Goal: Task Accomplishment & Management: Manage account settings

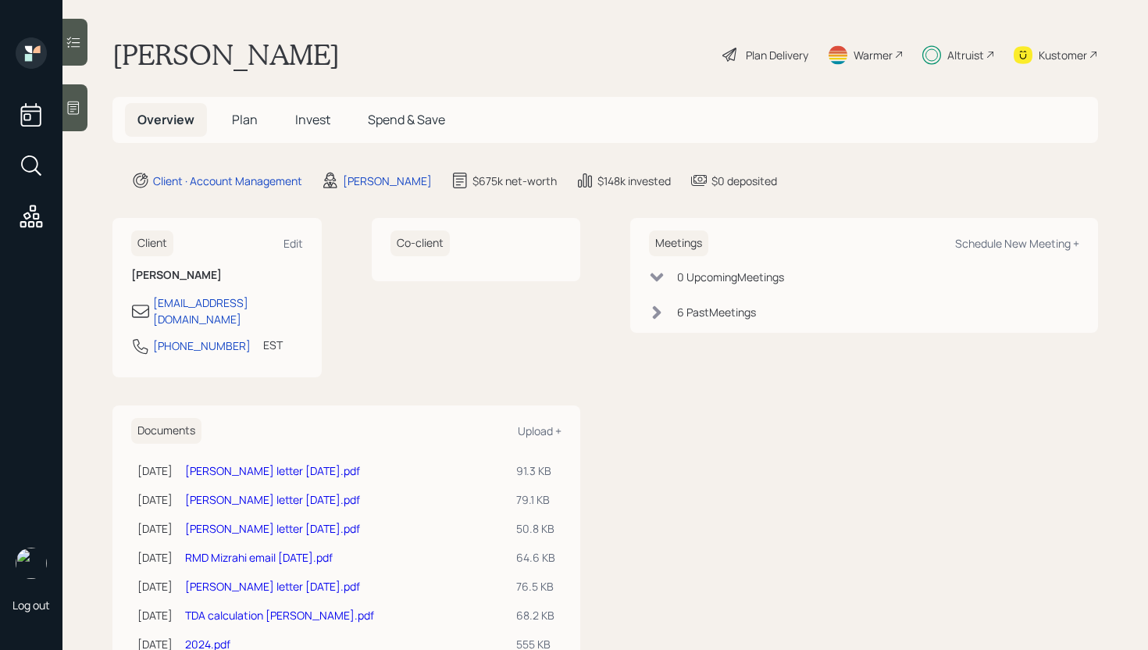
click at [295, 118] on span "Invest" at bounding box center [312, 119] width 35 height 17
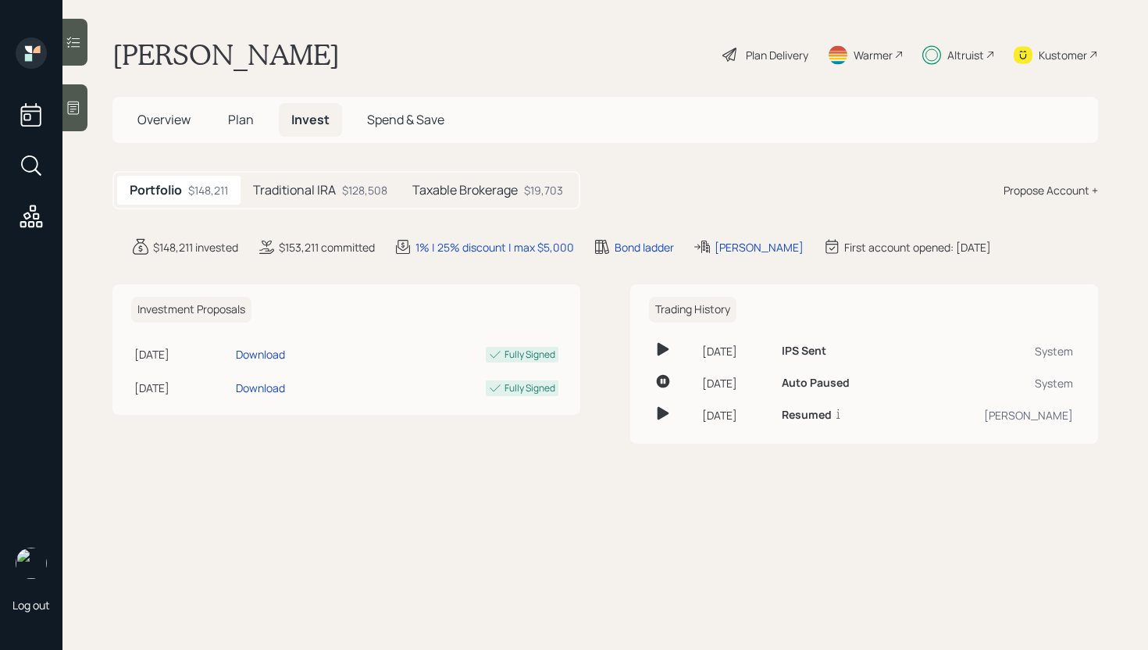
click at [338, 184] on div "Traditional IRA $128,508" at bounding box center [320, 190] width 159 height 29
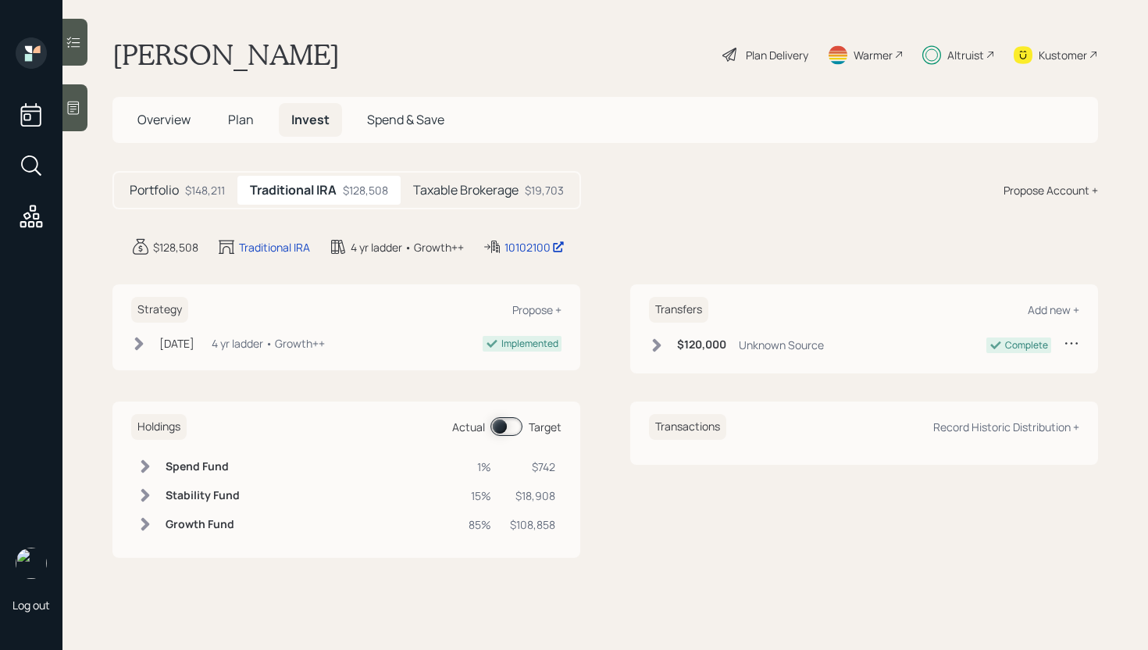
click at [494, 198] on h5 "Taxable Brokerage" at bounding box center [465, 190] width 105 height 15
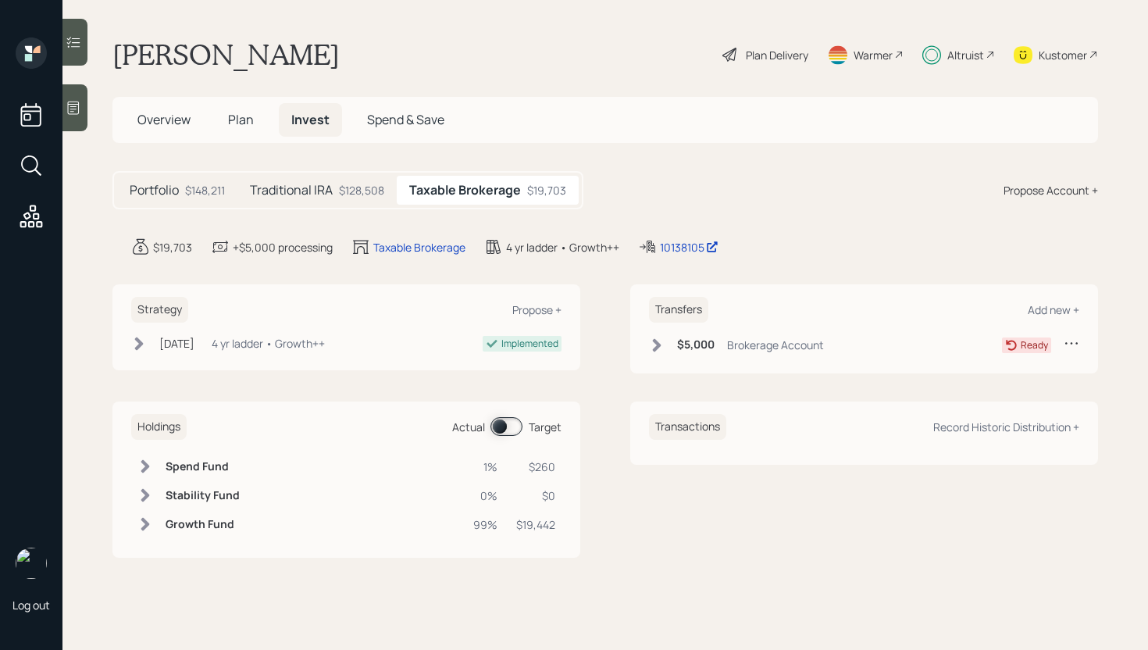
click at [498, 419] on span at bounding box center [506, 426] width 32 height 19
click at [504, 422] on span at bounding box center [506, 426] width 32 height 19
click at [517, 423] on span at bounding box center [506, 426] width 32 height 19
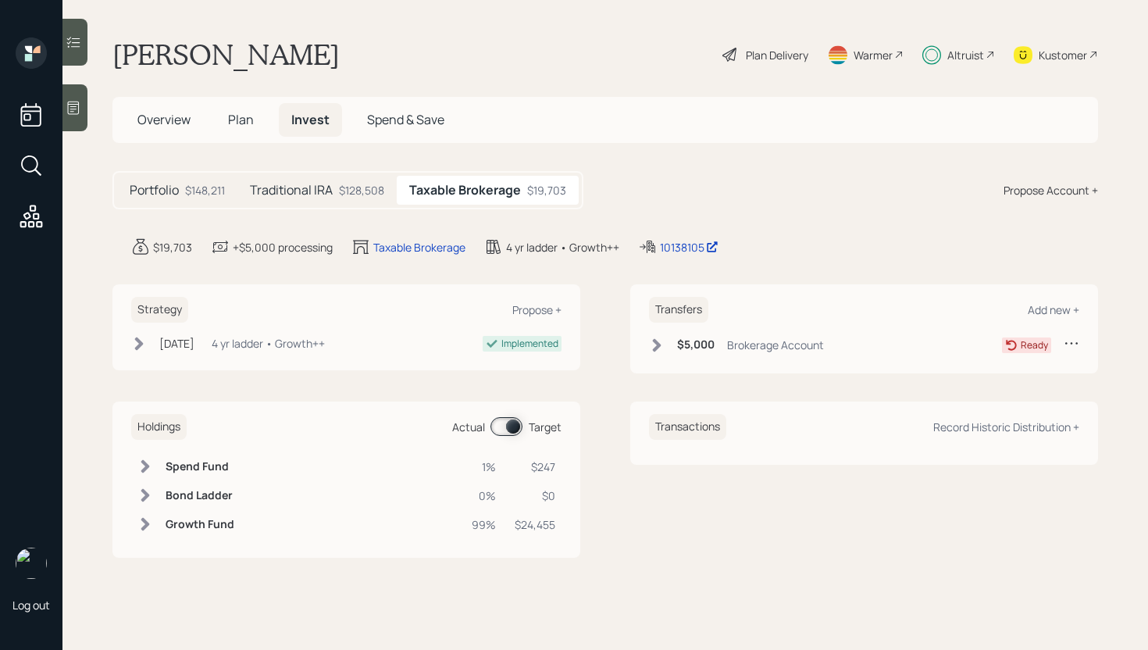
click at [517, 423] on span at bounding box center [506, 426] width 32 height 19
click at [682, 351] on h6 "$5,000" at bounding box center [695, 344] width 37 height 13
